Goal: Complete application form

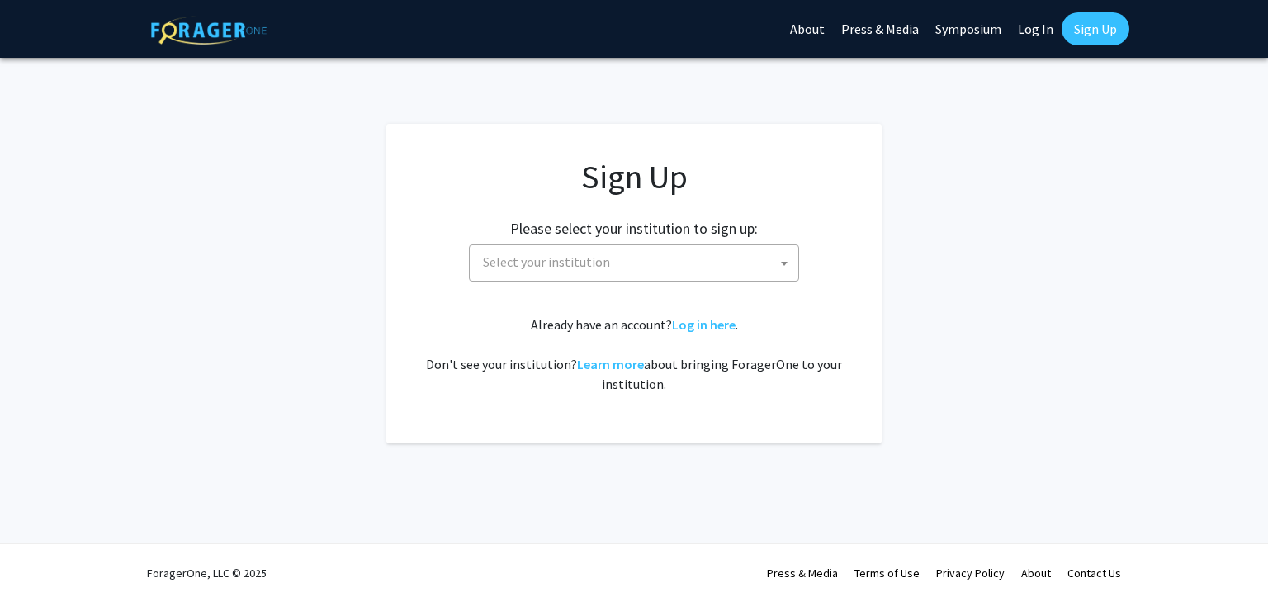
click at [727, 264] on span "Select your institution" at bounding box center [637, 262] width 322 height 34
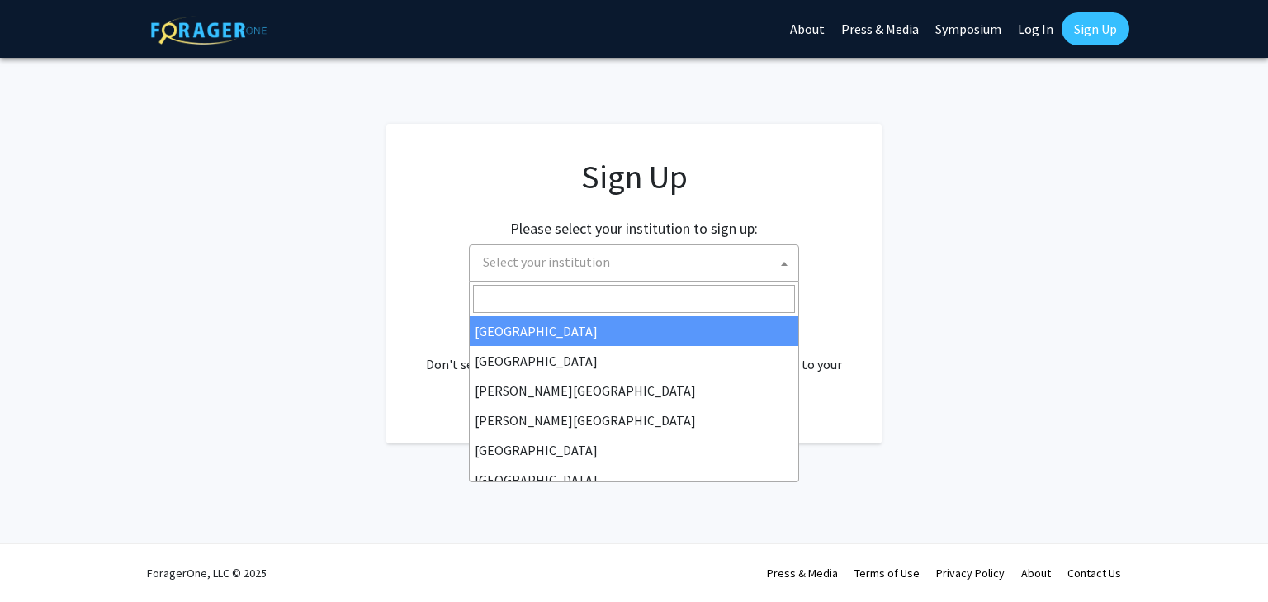
click at [935, 216] on app-signup "Sign Up Please select your institution to sign up: [GEOGRAPHIC_DATA] [GEOGRAPHI…" at bounding box center [634, 284] width 1268 height 320
click at [617, 257] on span "Select your institution" at bounding box center [637, 262] width 322 height 34
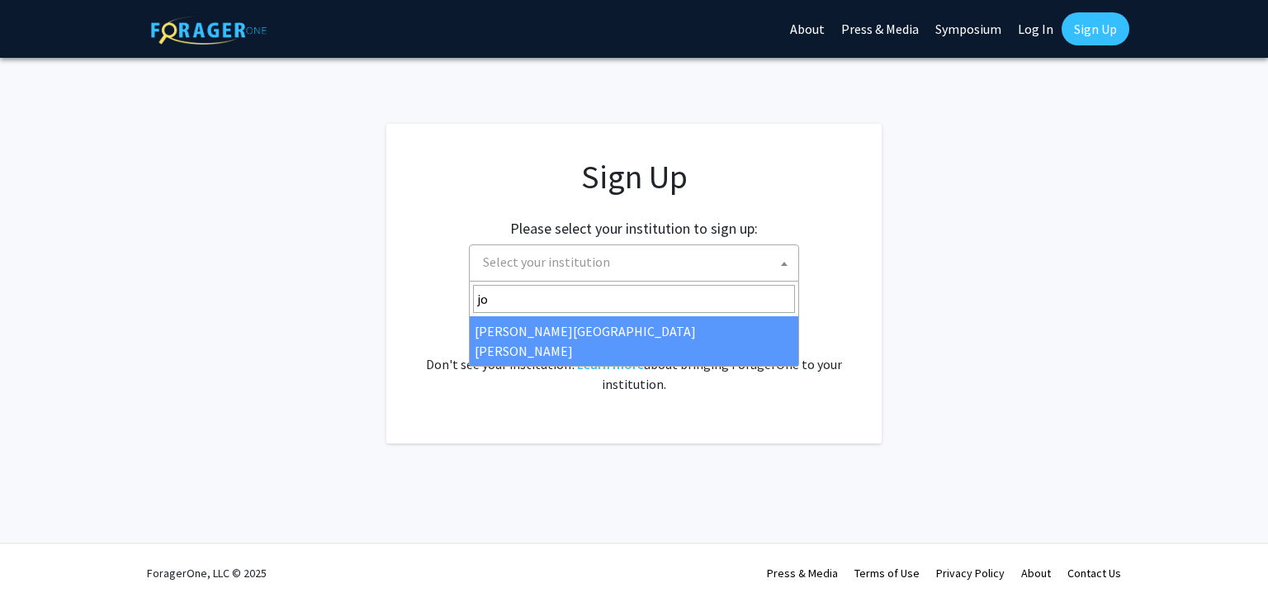
type input "joh"
select select "1"
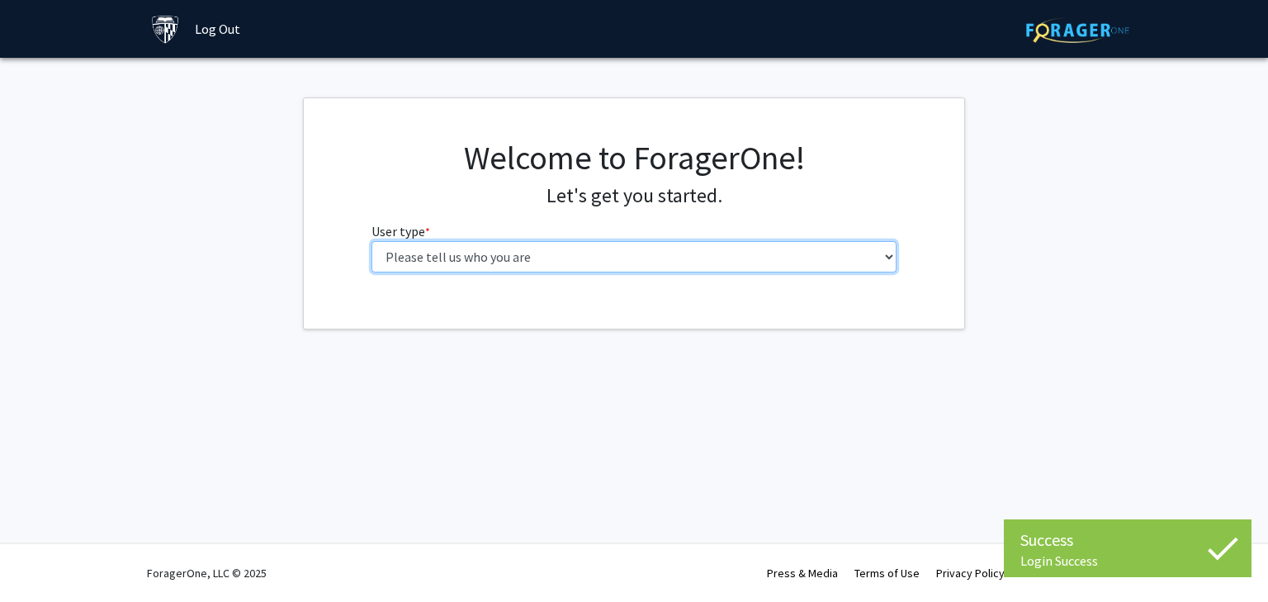
click at [715, 258] on select "Please tell us who you are Undergraduate Student Master's Student Doctoral Cand…" at bounding box center [635, 256] width 526 height 31
select select "3: doc"
click at [372, 241] on select "Please tell us who you are Undergraduate Student Master's Student Doctoral Cand…" at bounding box center [635, 256] width 526 height 31
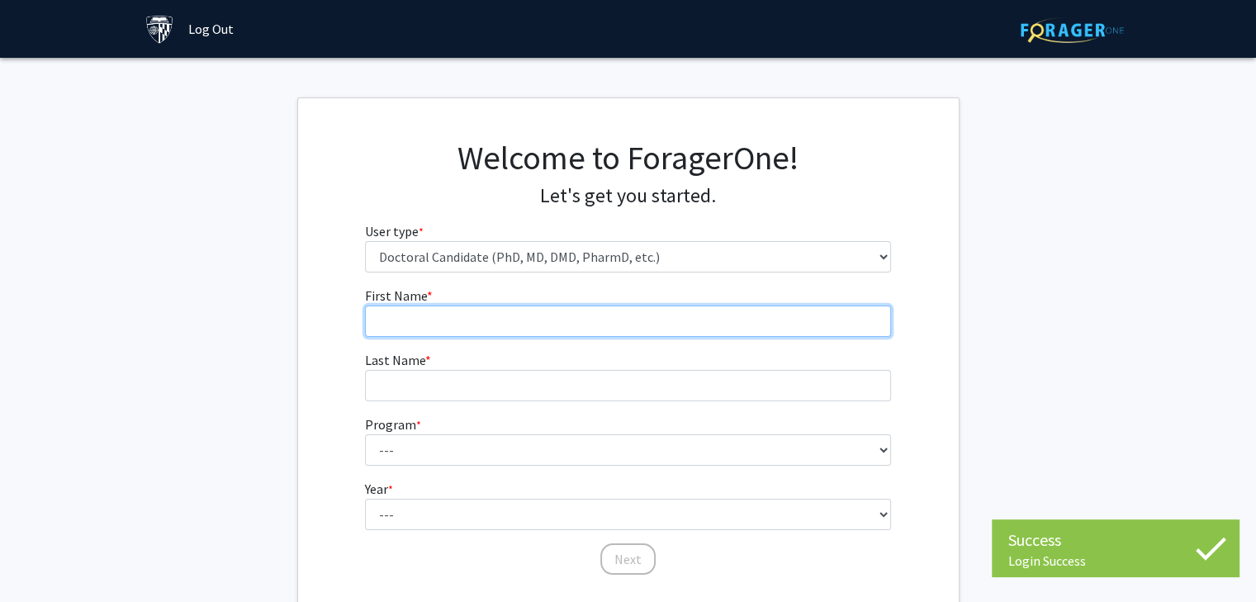
click at [603, 324] on input "First Name * required" at bounding box center [628, 321] width 526 height 31
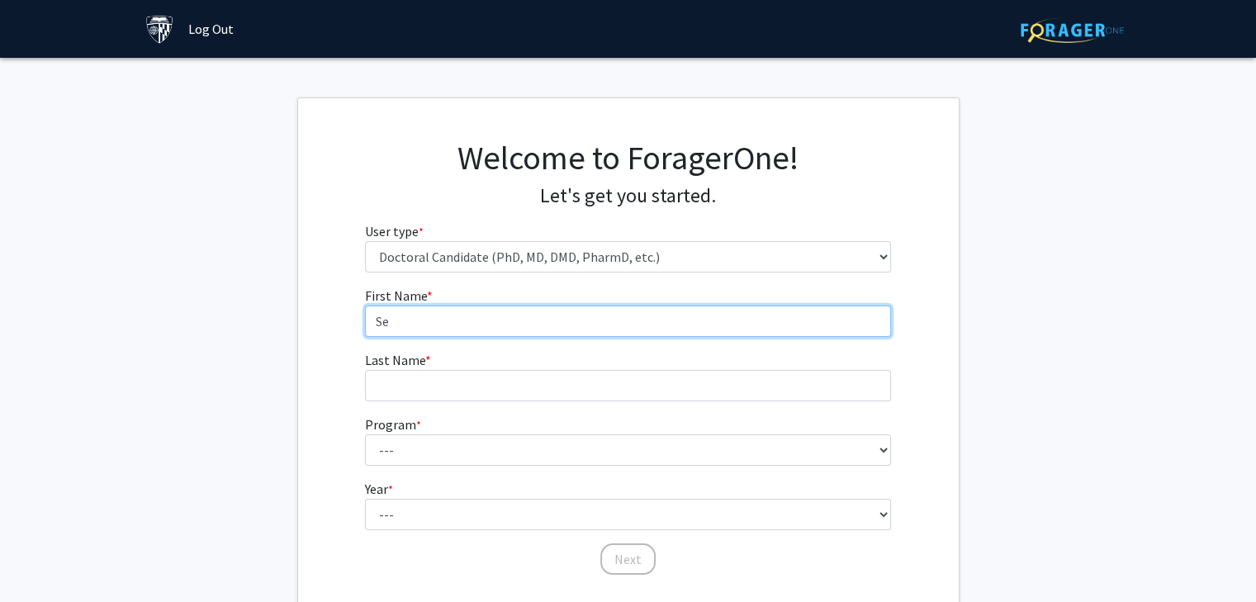
type input "S"
type input "Anita"
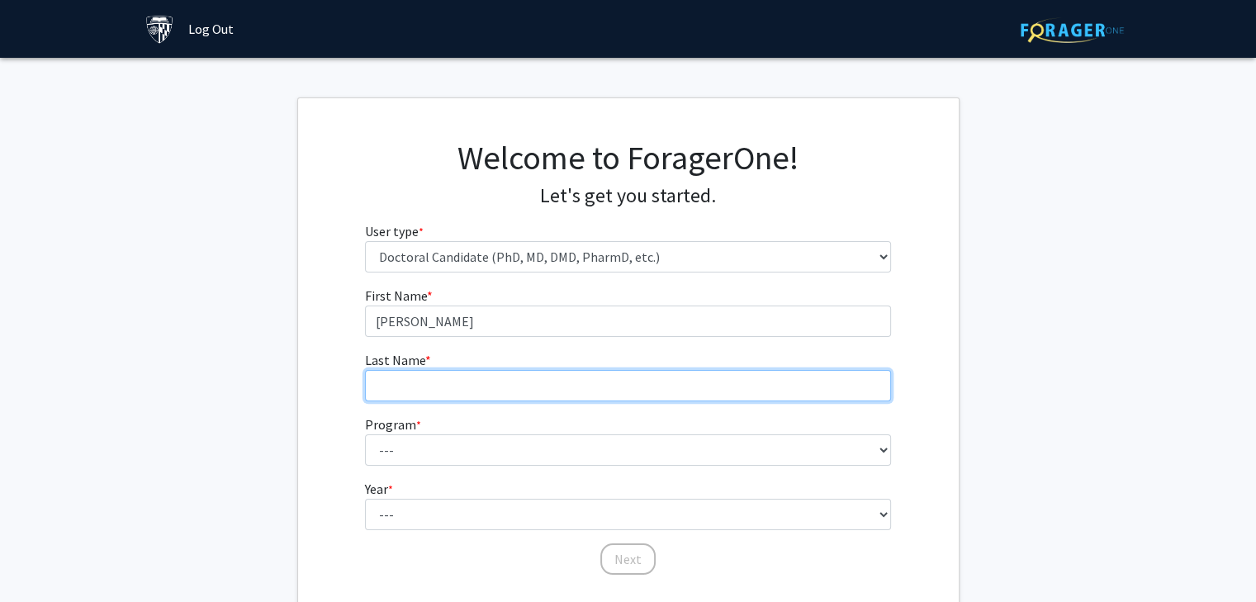
click at [674, 397] on input "Last Name * required" at bounding box center [628, 385] width 526 height 31
type input "Madani"
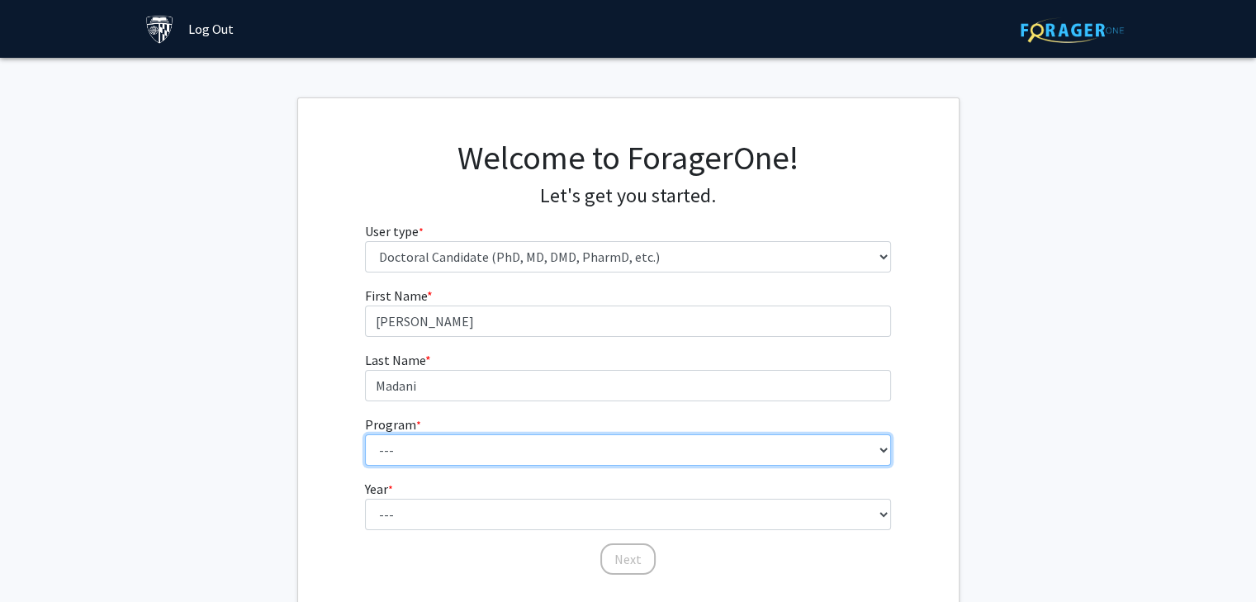
click at [647, 447] on select "--- Adult-Gerontological Acute Care Nurse Practitioner Adult-Gerontological Cri…" at bounding box center [628, 449] width 526 height 31
select select "28: 31"
click at [365, 434] on select "--- Adult-Gerontological Acute Care Nurse Practitioner Adult-Gerontological Cri…" at bounding box center [628, 449] width 526 height 31
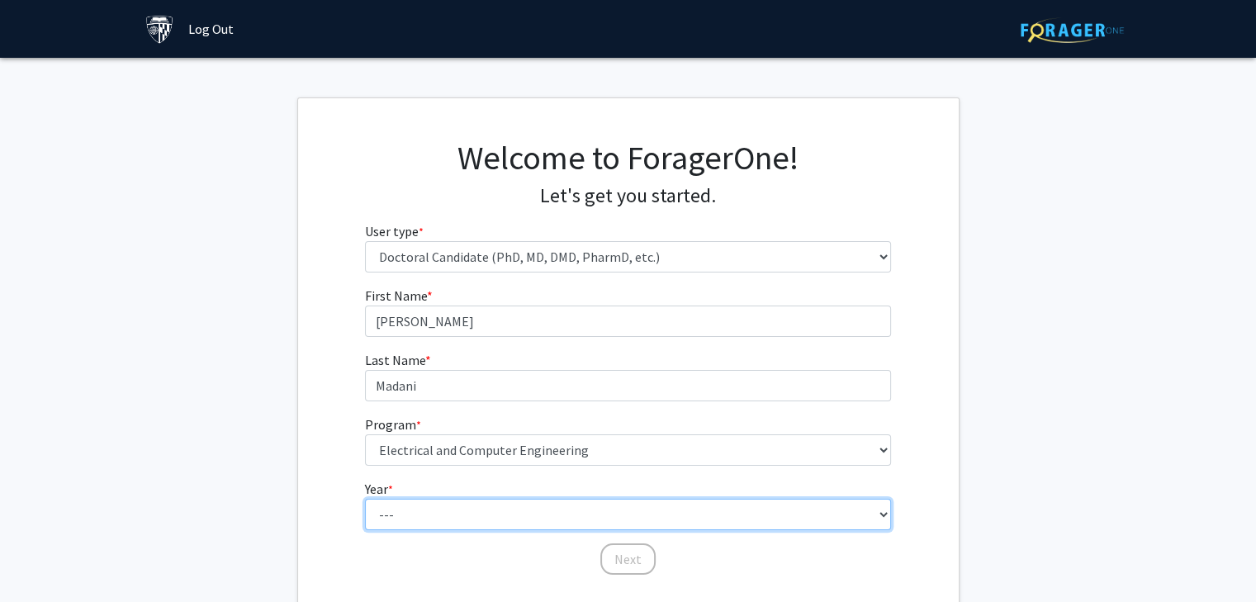
click at [458, 508] on select "--- First Year Second Year Third Year Fourth Year Fifth Year Sixth Year Seventh…" at bounding box center [628, 514] width 526 height 31
select select "3: third_year"
click at [365, 499] on select "--- First Year Second Year Third Year Fourth Year Fifth Year Sixth Year Seventh…" at bounding box center [628, 514] width 526 height 31
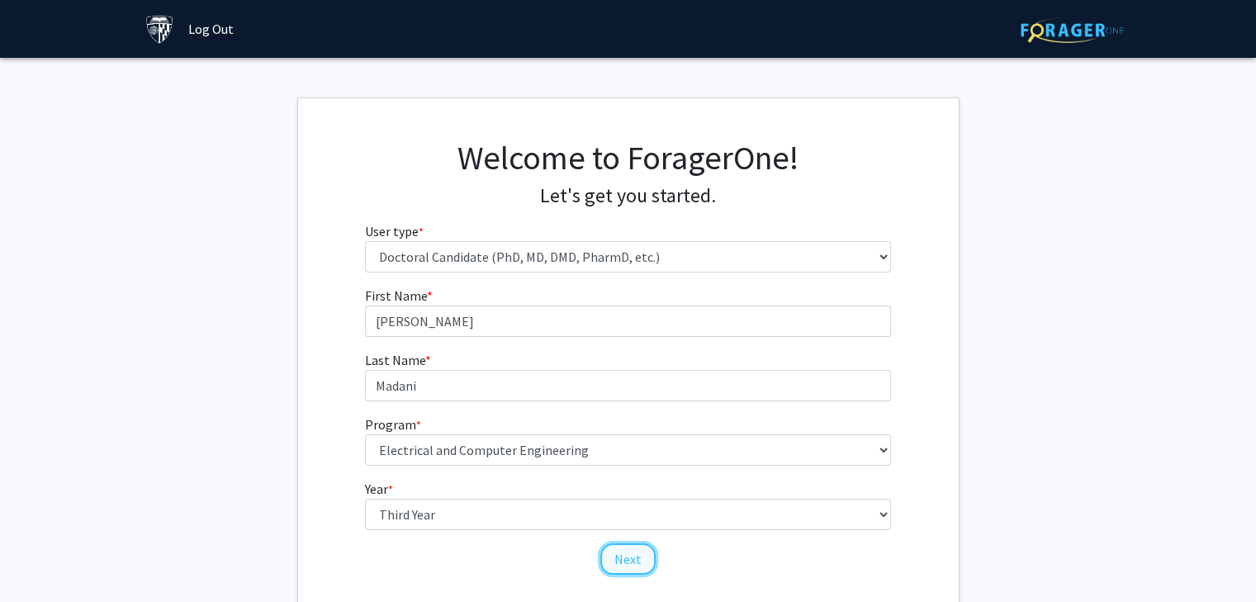
click at [611, 563] on button "Next" at bounding box center [627, 558] width 55 height 31
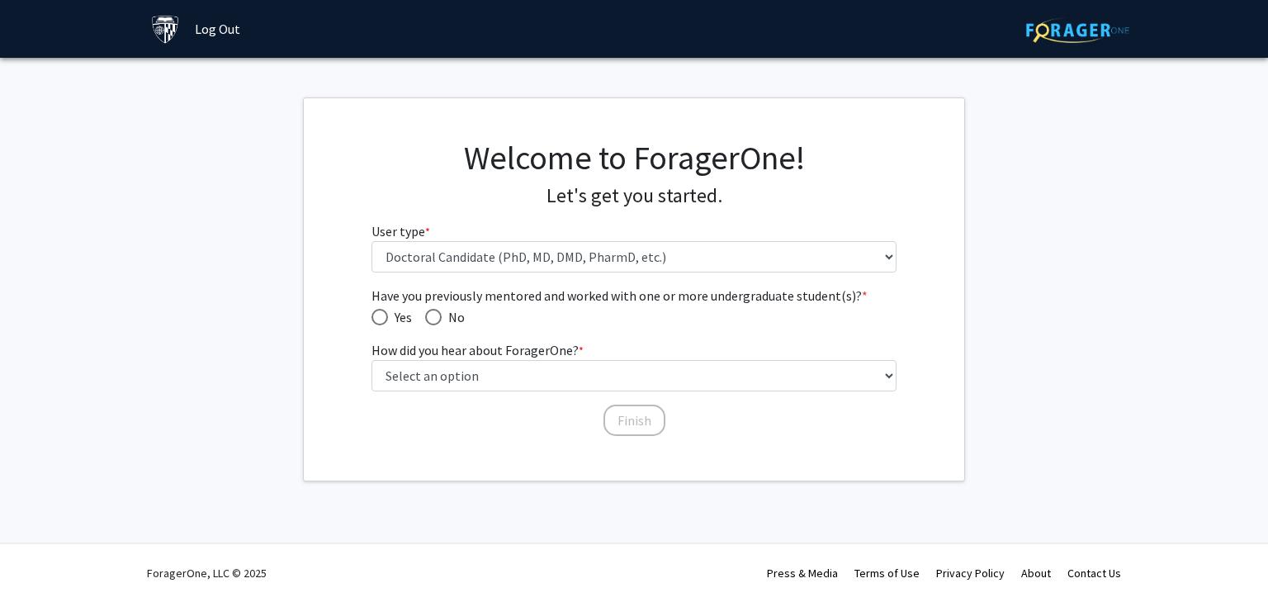
click at [449, 317] on span "No" at bounding box center [453, 317] width 23 height 20
click at [442, 317] on input "No" at bounding box center [433, 317] width 17 height 17
radio input "true"
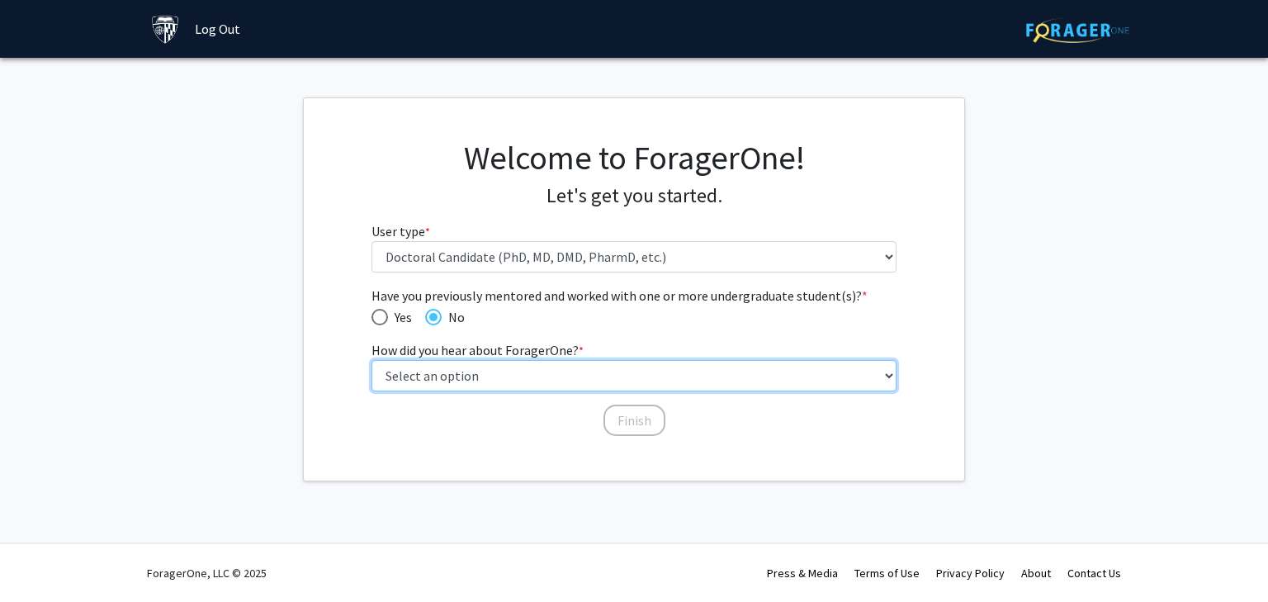
click at [480, 386] on select "Select an option Peer/student recommendation Faculty/staff recommendation Unive…" at bounding box center [635, 375] width 526 height 31
select select "3: university_website"
click at [372, 360] on select "Select an option Peer/student recommendation Faculty/staff recommendation Unive…" at bounding box center [635, 375] width 526 height 31
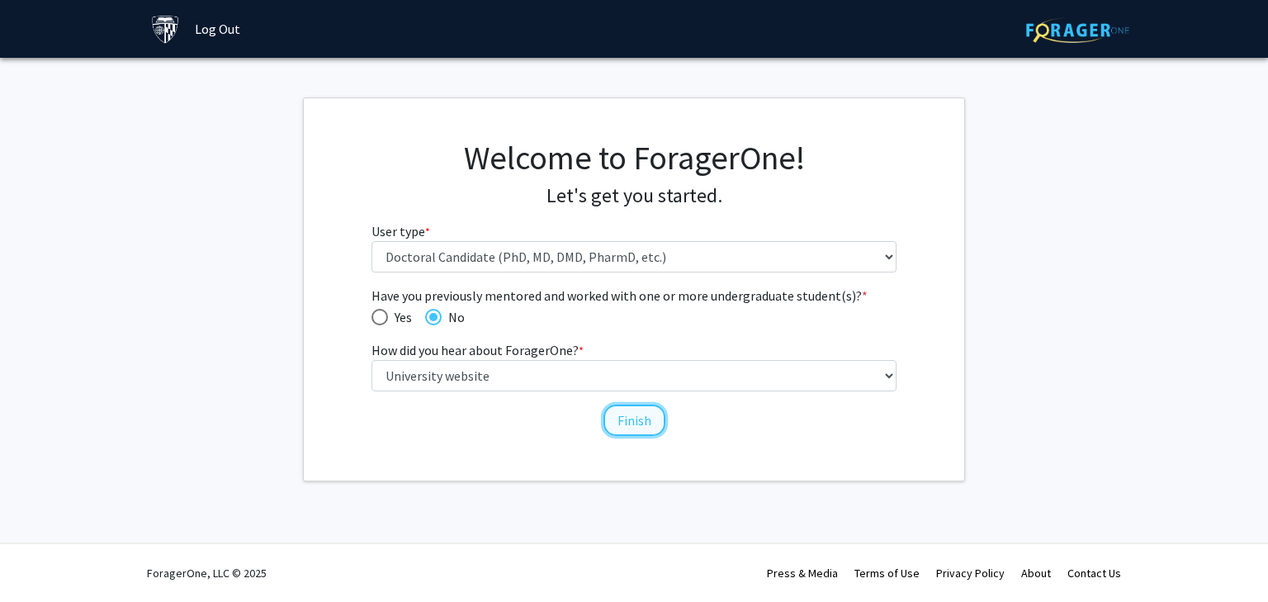
click at [635, 420] on button "Finish" at bounding box center [635, 420] width 62 height 31
